Goal: Task Accomplishment & Management: Manage account settings

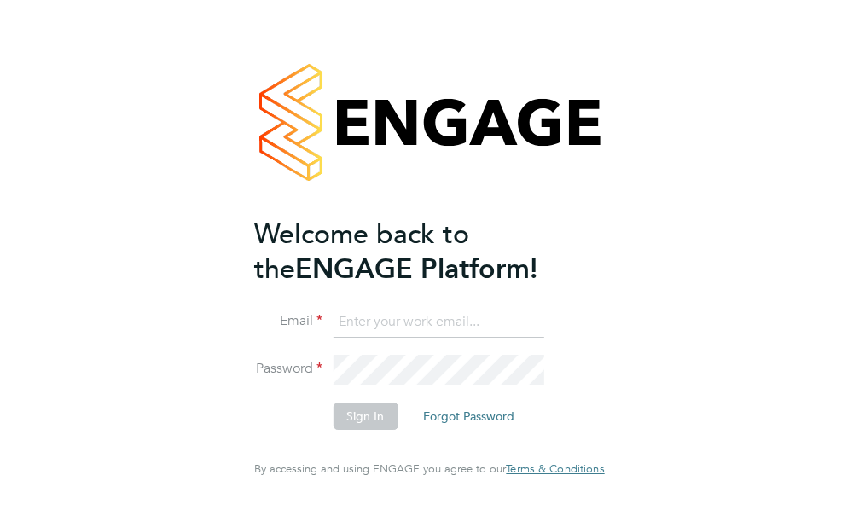
click at [374, 338] on input at bounding box center [438, 322] width 211 height 31
click at [376, 337] on input at bounding box center [438, 322] width 211 height 31
click at [377, 337] on input at bounding box center [438, 322] width 211 height 31
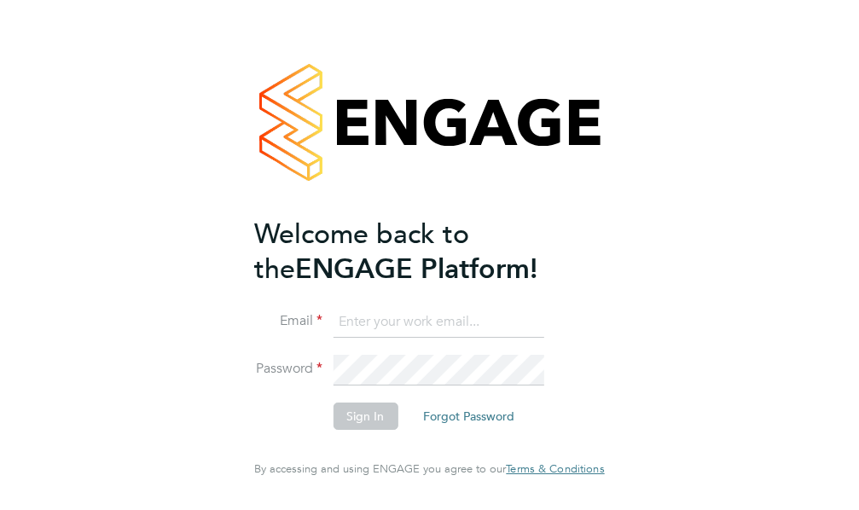
click at [377, 337] on input at bounding box center [438, 322] width 211 height 31
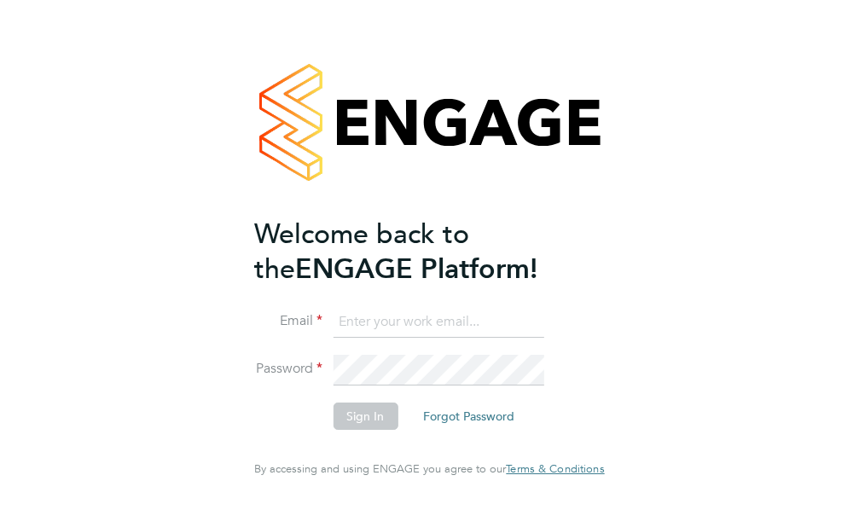
click at [377, 337] on input at bounding box center [438, 322] width 211 height 31
click at [357, 337] on input at bounding box center [438, 322] width 211 height 31
click at [333, 337] on input at bounding box center [438, 322] width 211 height 31
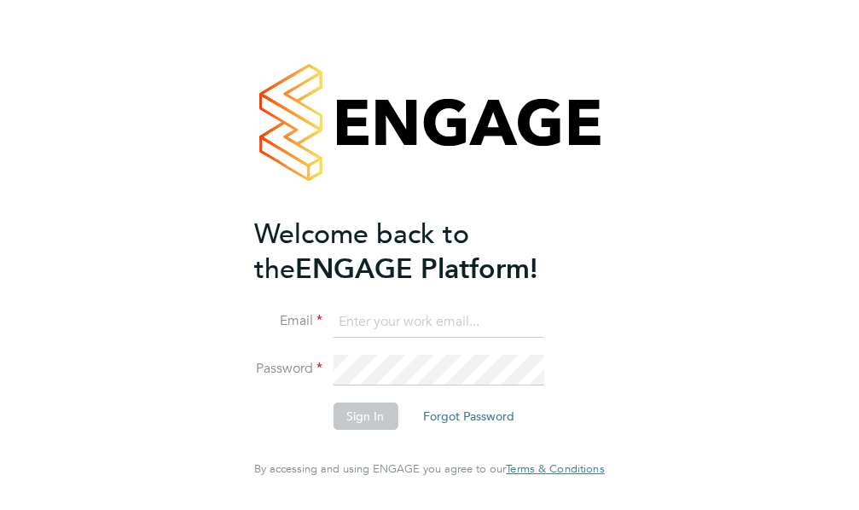
click at [333, 337] on input at bounding box center [438, 322] width 211 height 31
click at [333, 338] on input at bounding box center [438, 322] width 211 height 31
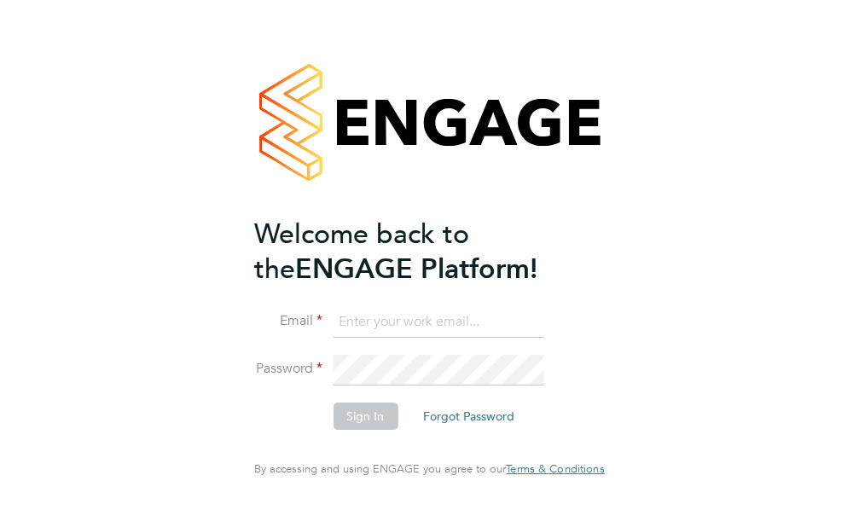
click at [333, 338] on input at bounding box center [438, 322] width 211 height 31
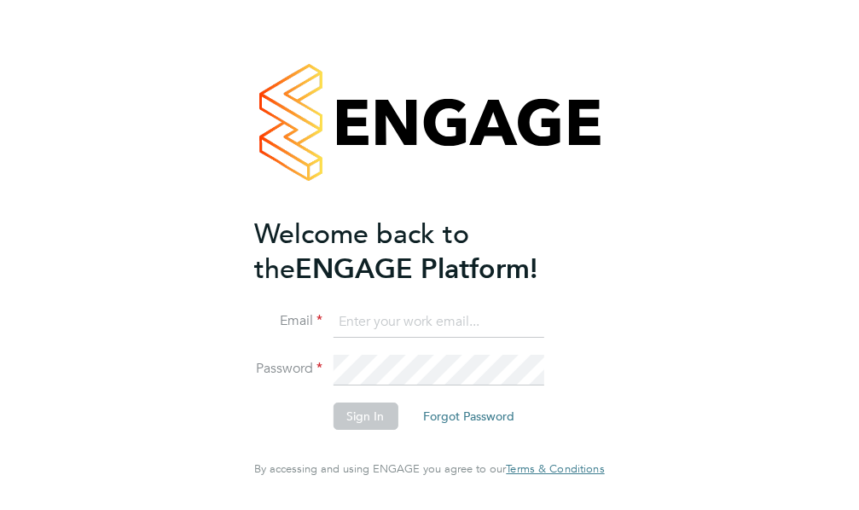
click at [333, 338] on input at bounding box center [438, 322] width 211 height 31
click at [339, 334] on input at bounding box center [438, 322] width 211 height 31
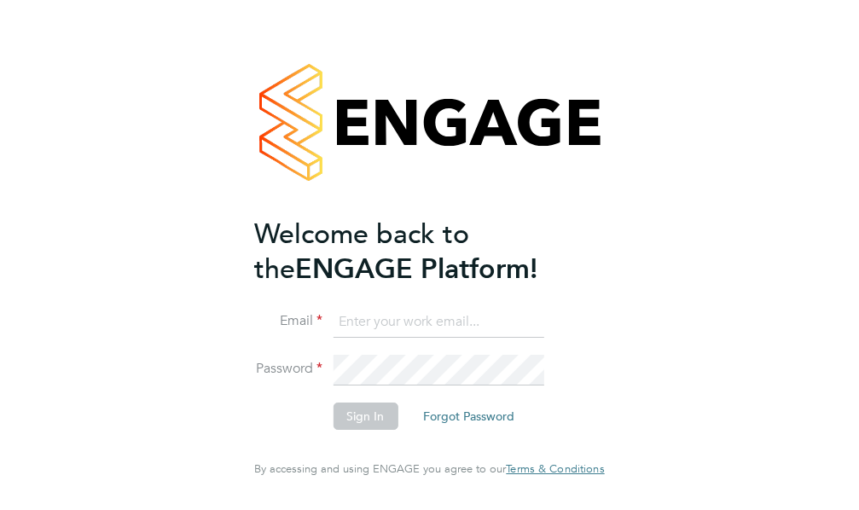
click at [339, 334] on input at bounding box center [438, 322] width 211 height 31
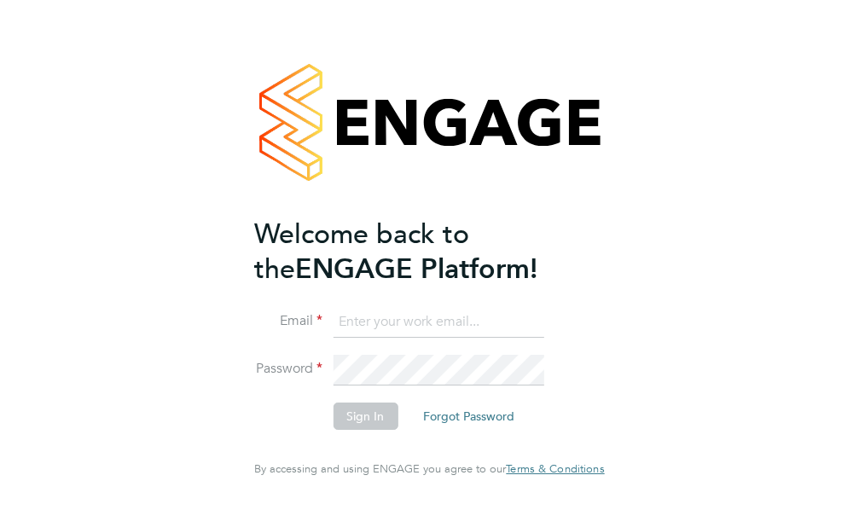
click at [339, 334] on input at bounding box center [438, 322] width 211 height 31
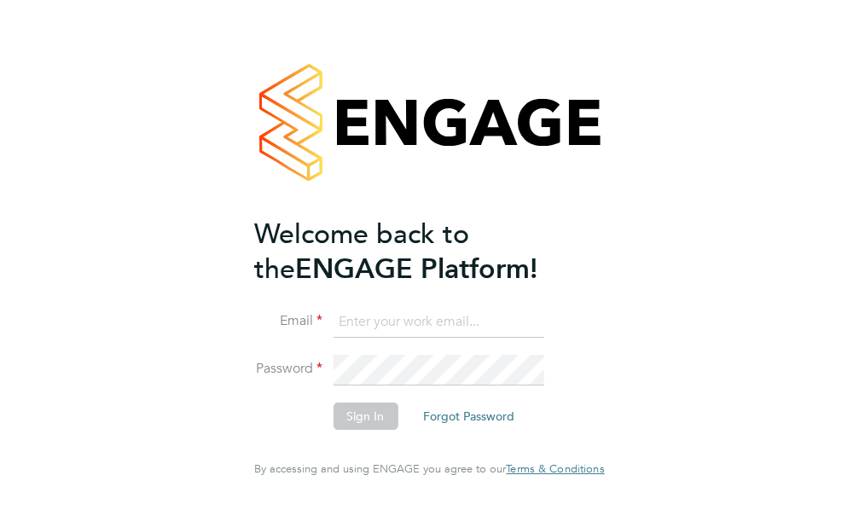
click at [339, 334] on input at bounding box center [438, 322] width 211 height 31
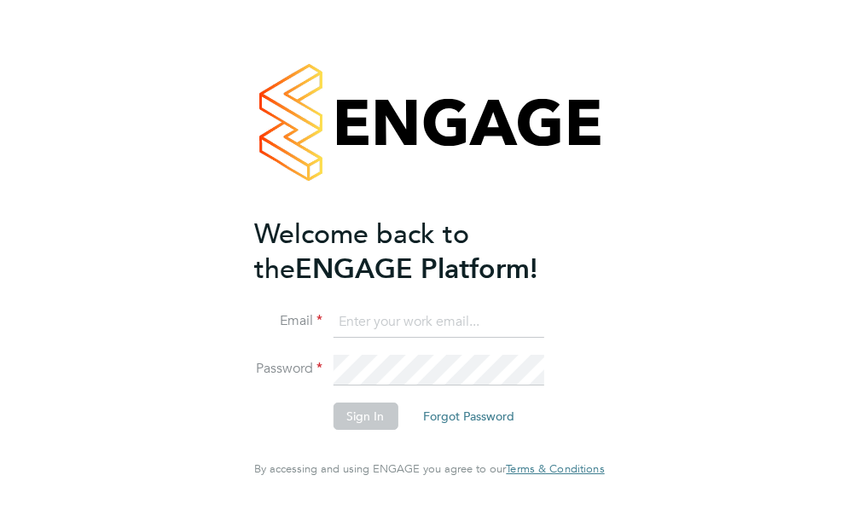
click at [340, 334] on input at bounding box center [438, 322] width 211 height 31
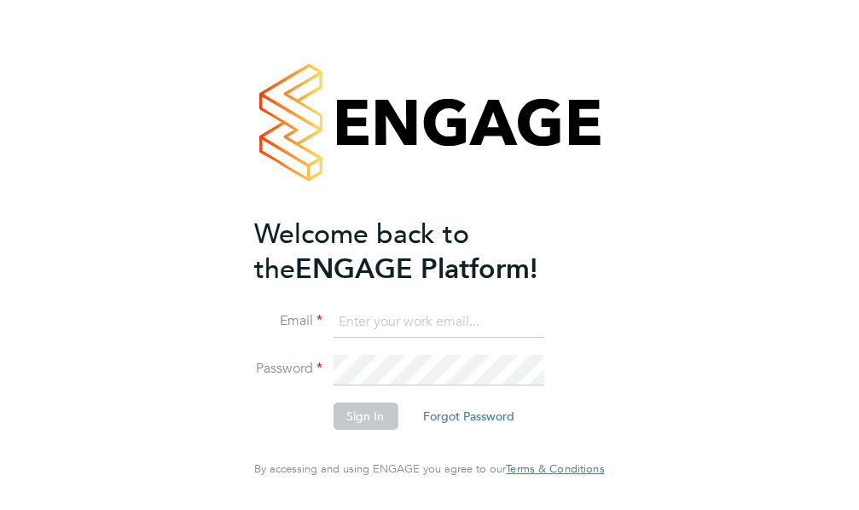
click at [340, 334] on input at bounding box center [438, 322] width 211 height 31
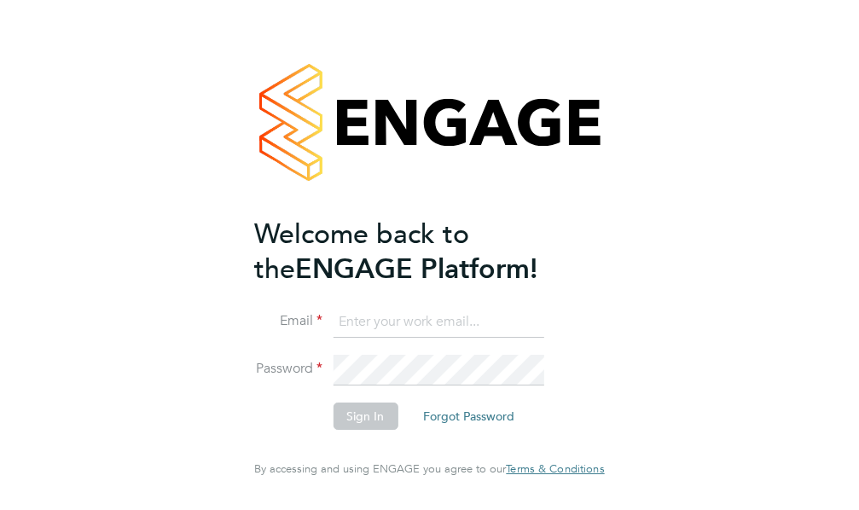
click at [340, 334] on input at bounding box center [438, 322] width 211 height 31
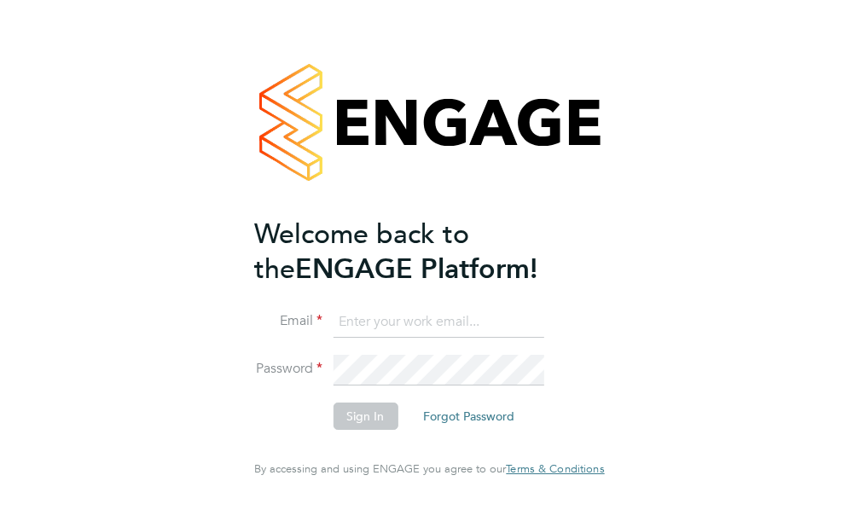
click at [340, 334] on input at bounding box center [438, 322] width 211 height 31
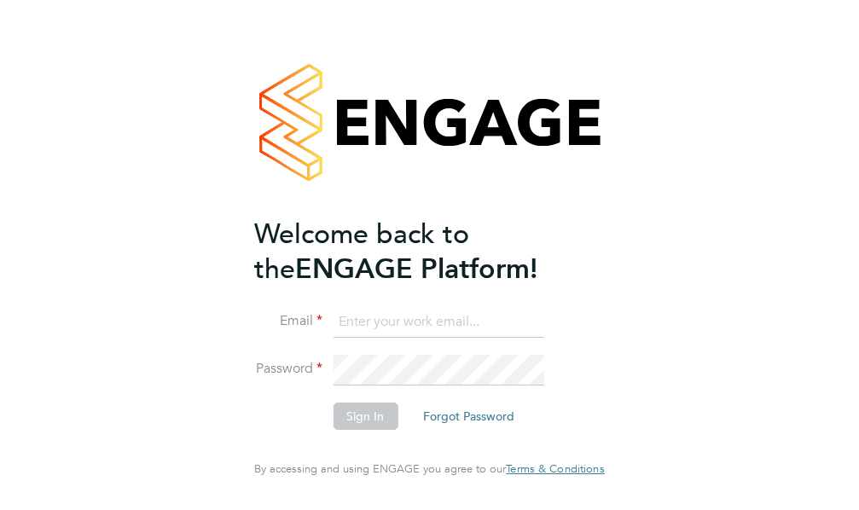
click at [340, 334] on input at bounding box center [438, 322] width 211 height 31
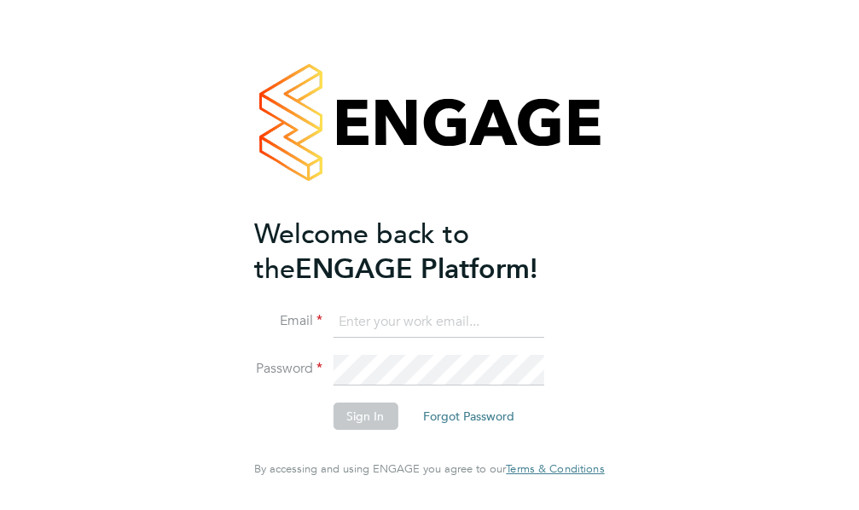
click at [340, 334] on input at bounding box center [438, 322] width 211 height 31
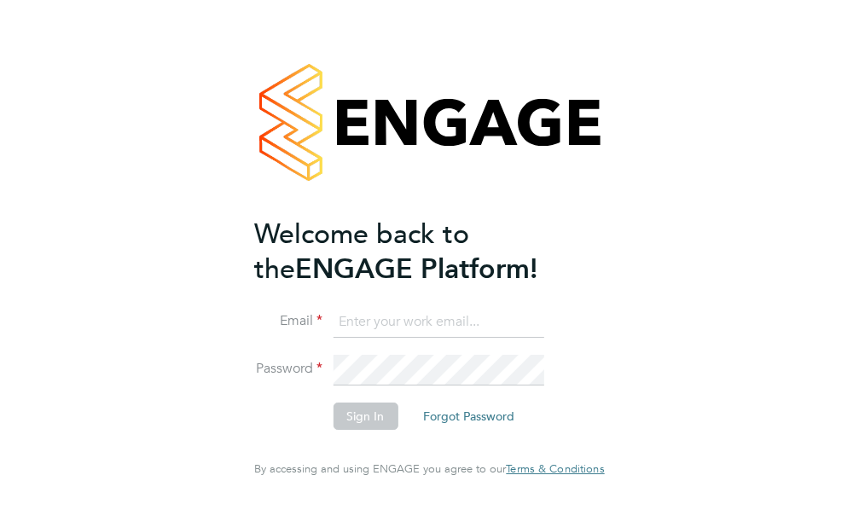
click at [340, 334] on input at bounding box center [438, 322] width 211 height 31
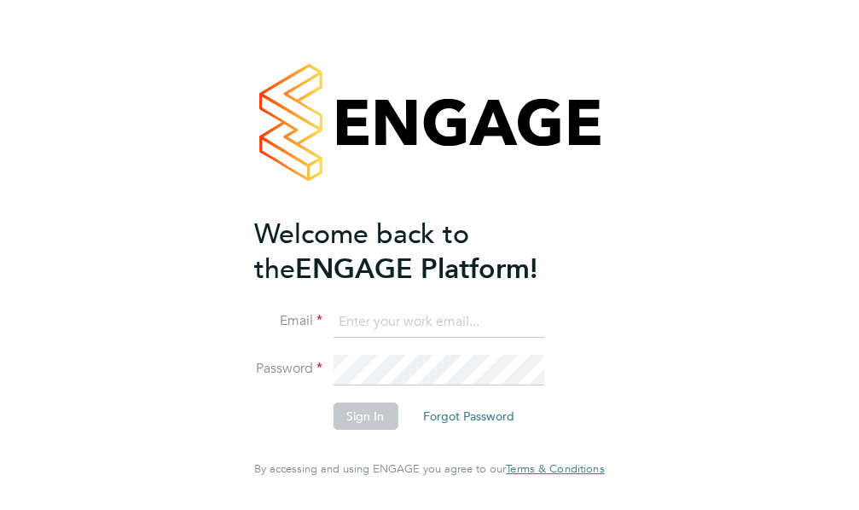
click at [340, 334] on input at bounding box center [438, 322] width 211 height 31
click at [338, 329] on input at bounding box center [438, 322] width 211 height 31
click at [333, 338] on input at bounding box center [438, 322] width 211 height 31
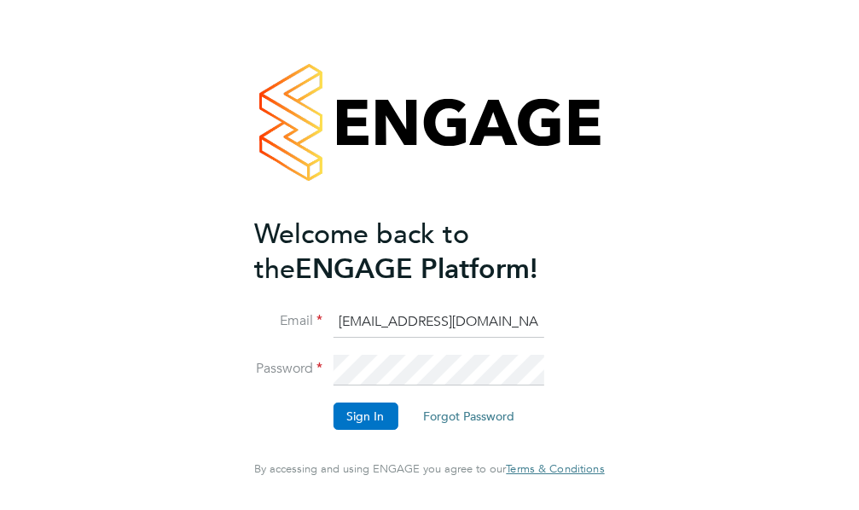
type input "avmikelis@gmail.com"
click at [333, 427] on button "Sign In" at bounding box center [365, 416] width 65 height 27
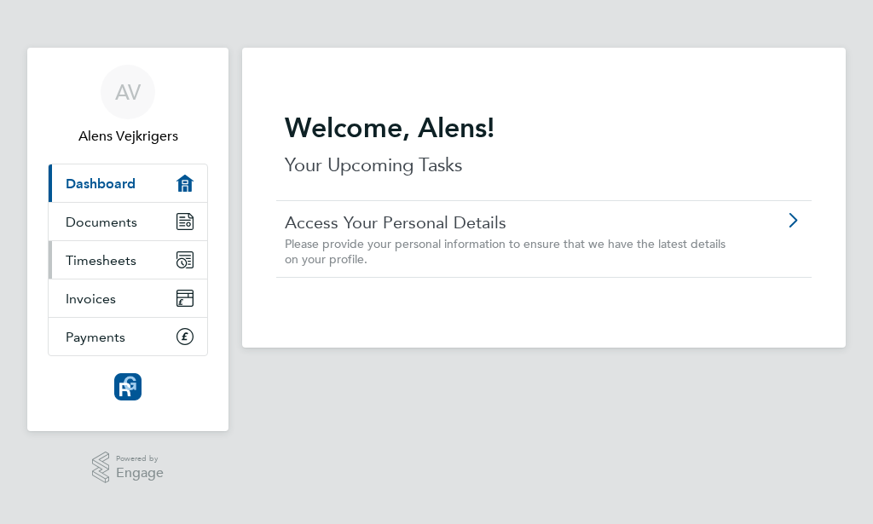
click at [119, 267] on span "Timesheets" at bounding box center [101, 260] width 71 height 16
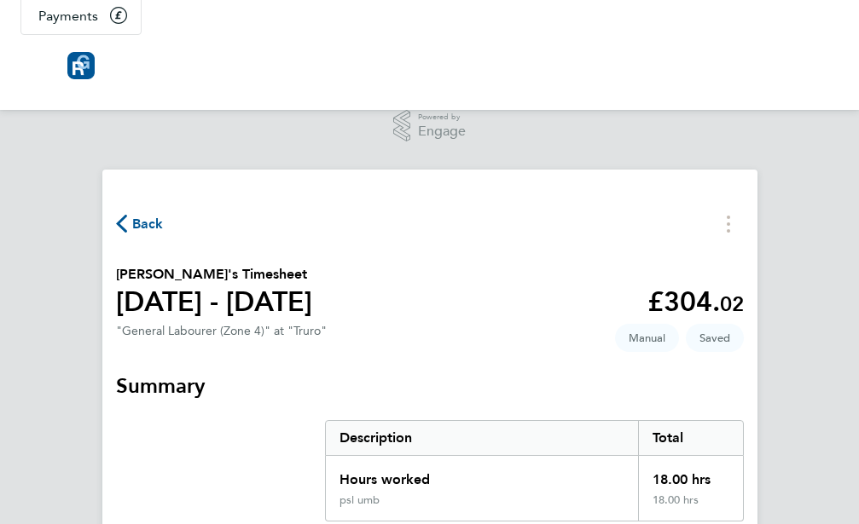
scroll to position [280, 0]
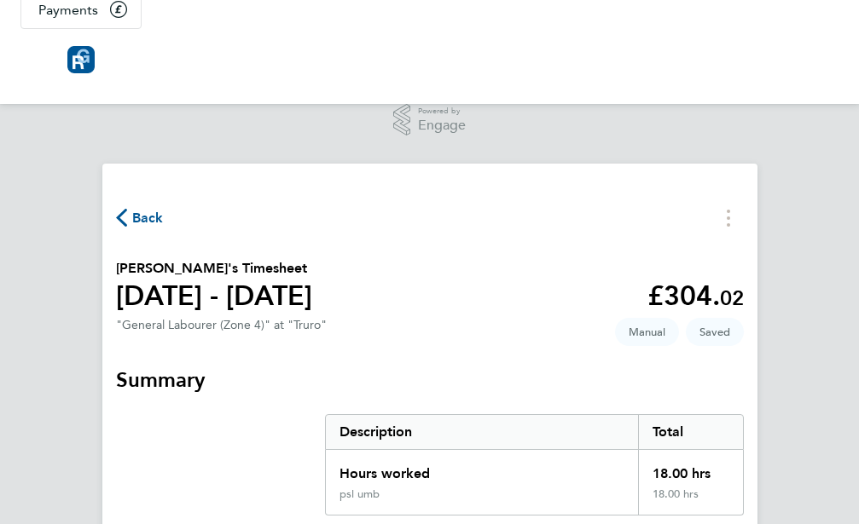
select select "30"
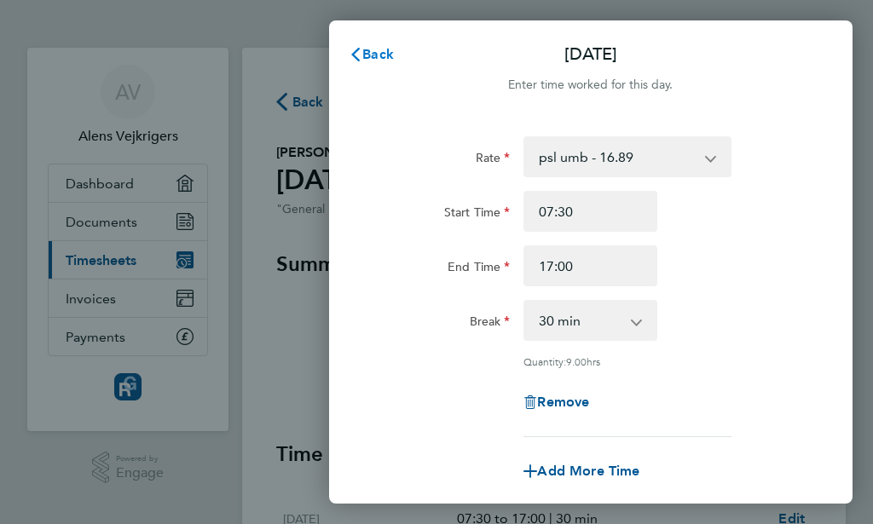
click at [375, 51] on span "Back" at bounding box center [378, 54] width 32 height 16
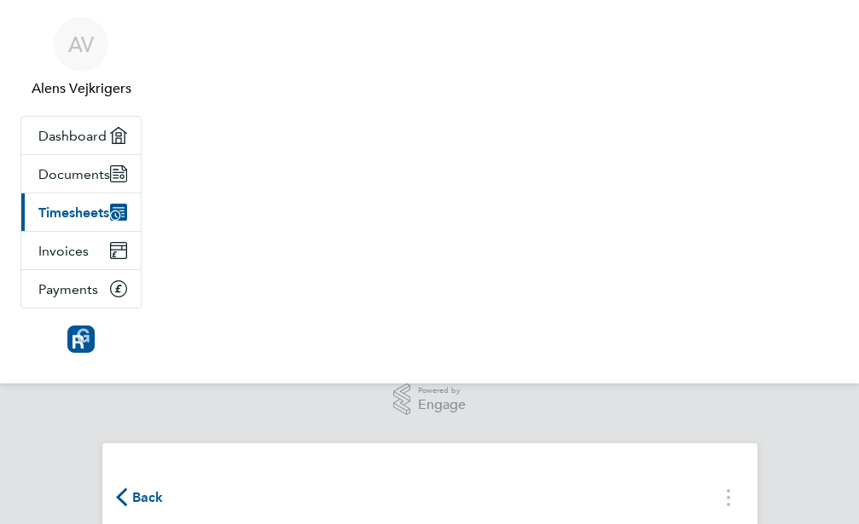
scroll to position [280, 0]
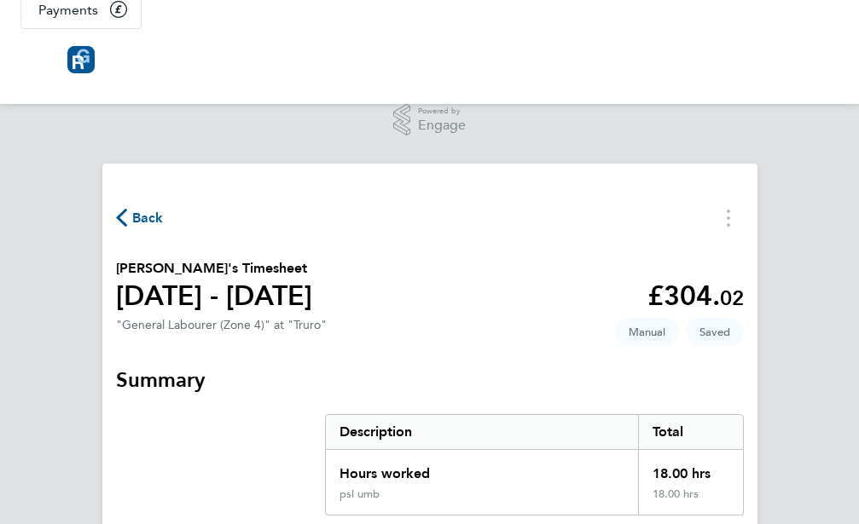
select select "30"
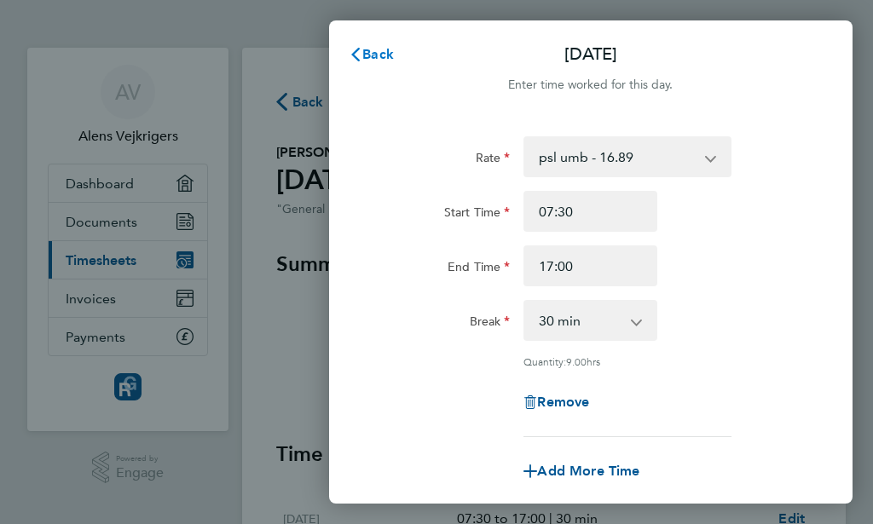
click at [380, 59] on span "Back" at bounding box center [378, 54] width 32 height 16
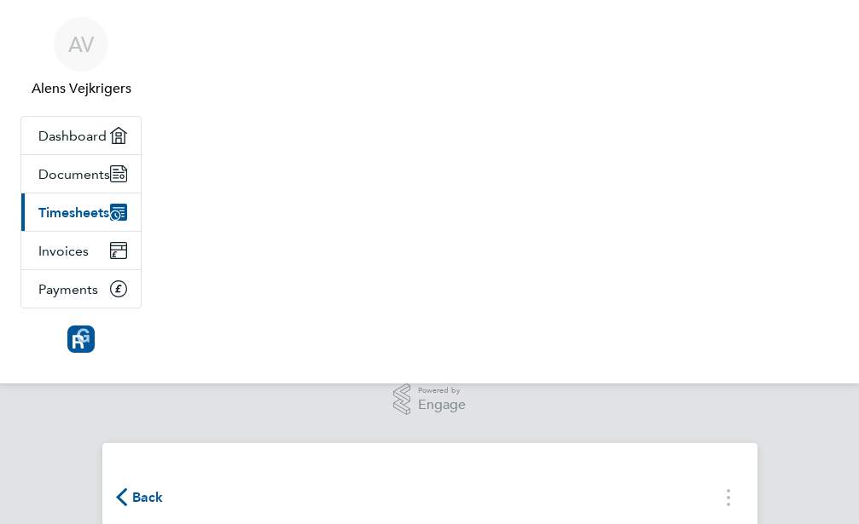
click at [90, 221] on span "Timesheets" at bounding box center [73, 213] width 71 height 16
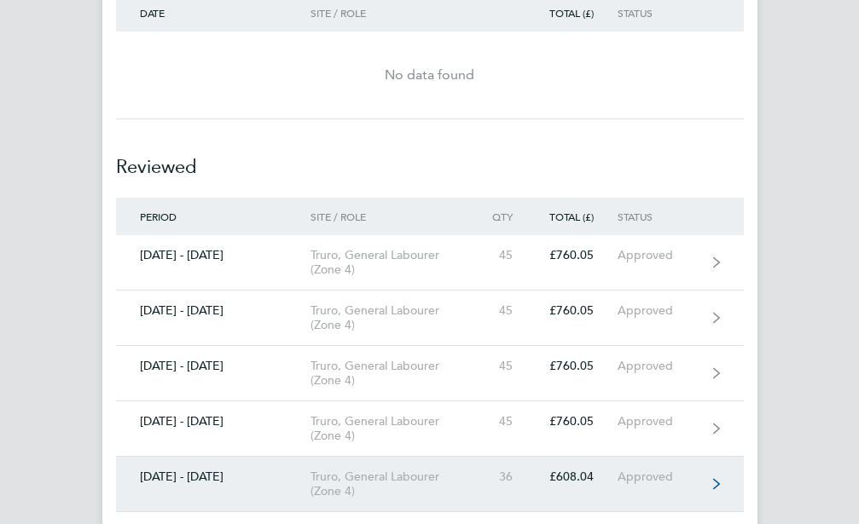
scroll to position [696, 0]
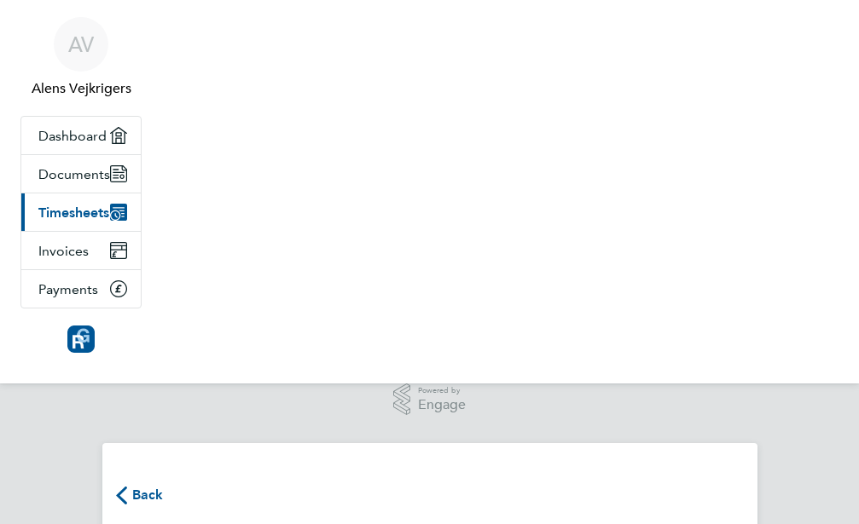
click at [109, 221] on span "Timesheets" at bounding box center [73, 213] width 71 height 16
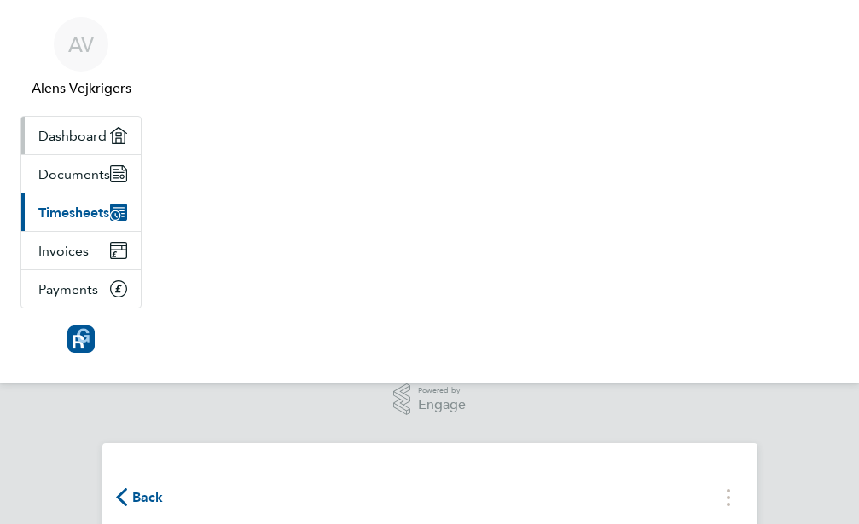
click at [107, 144] on span "Dashboard" at bounding box center [72, 136] width 68 height 16
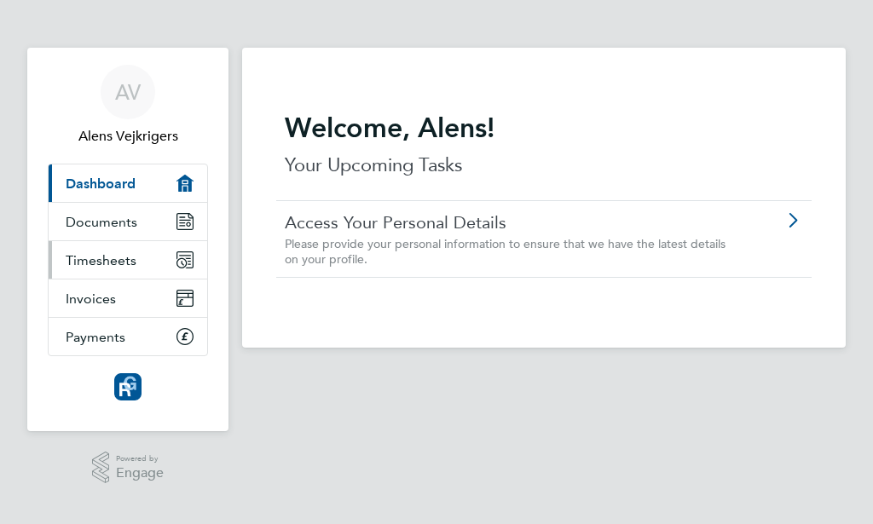
click at [110, 262] on span "Timesheets" at bounding box center [101, 260] width 71 height 16
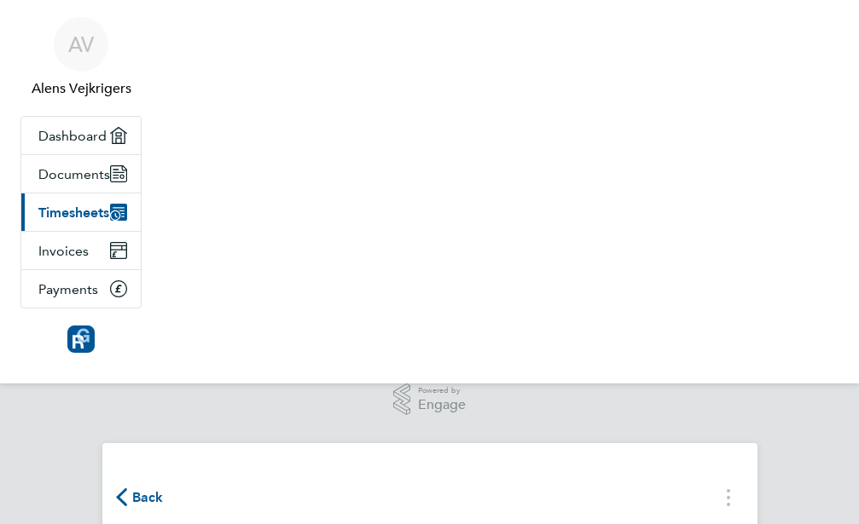
click at [109, 221] on span "Timesheets" at bounding box center [73, 213] width 71 height 16
